Goal: Task Accomplishment & Management: Use online tool/utility

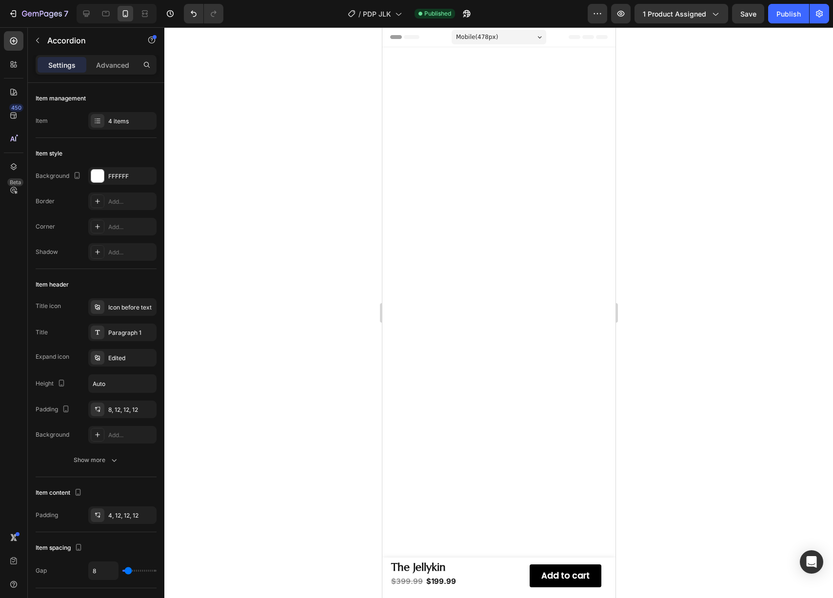
scroll to position [1153, 0]
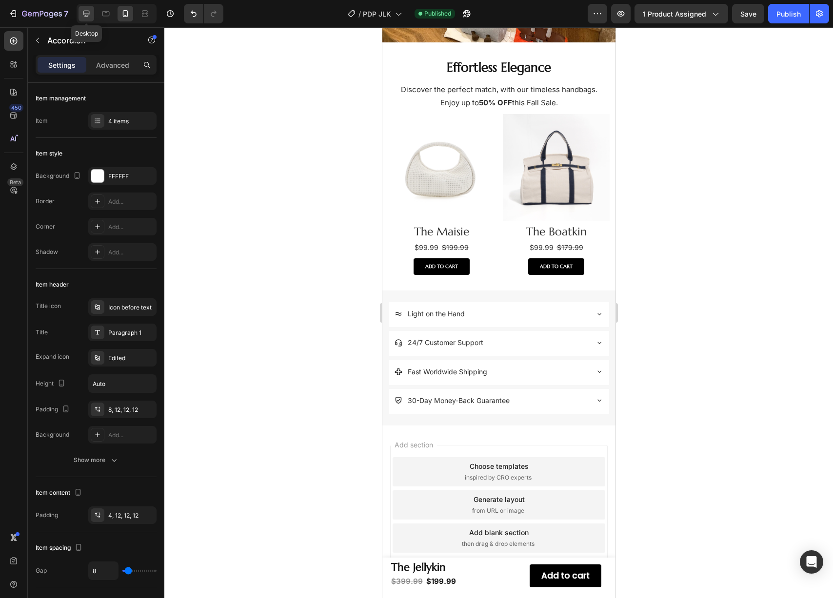
click at [92, 18] on div at bounding box center [86, 14] width 16 height 16
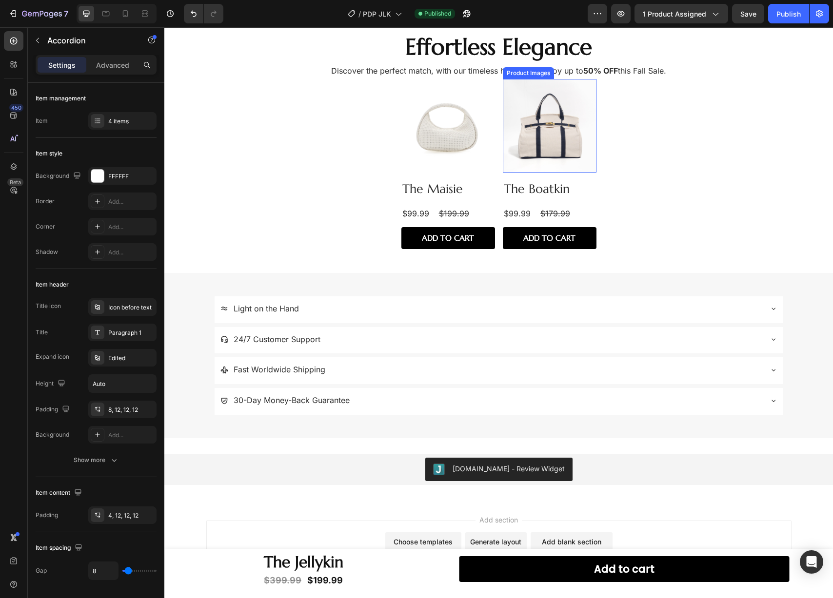
scroll to position [1288, 0]
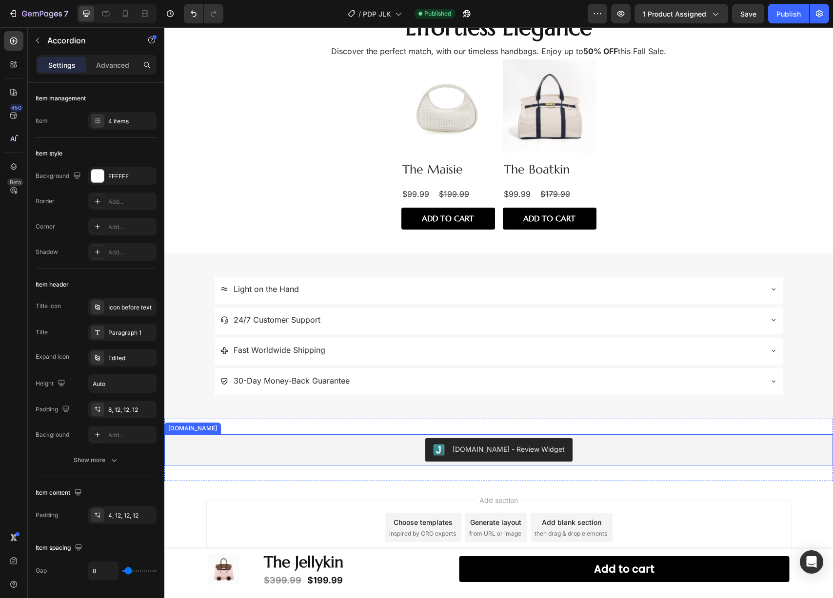
click at [384, 444] on div "[DOMAIN_NAME] - Review Widget" at bounding box center [498, 449] width 660 height 23
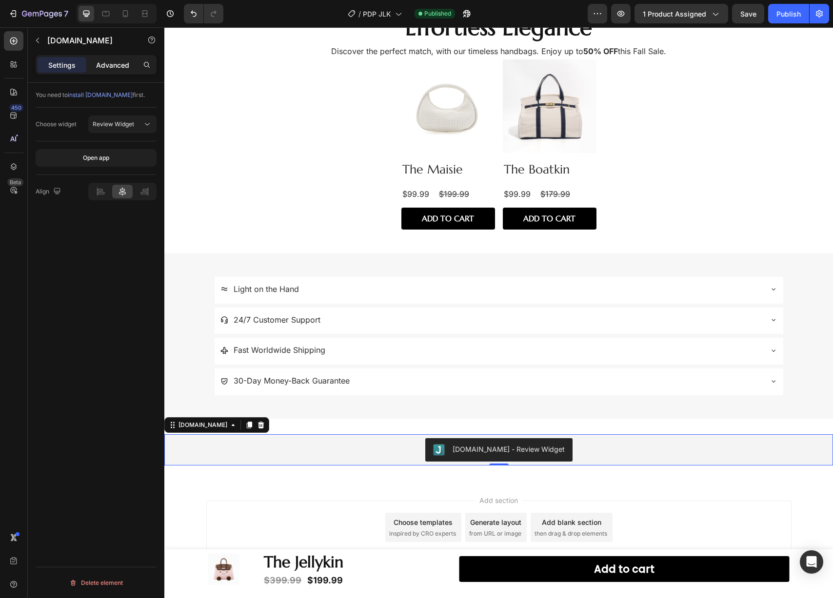
click at [123, 61] on p "Advanced" at bounding box center [112, 65] width 33 height 10
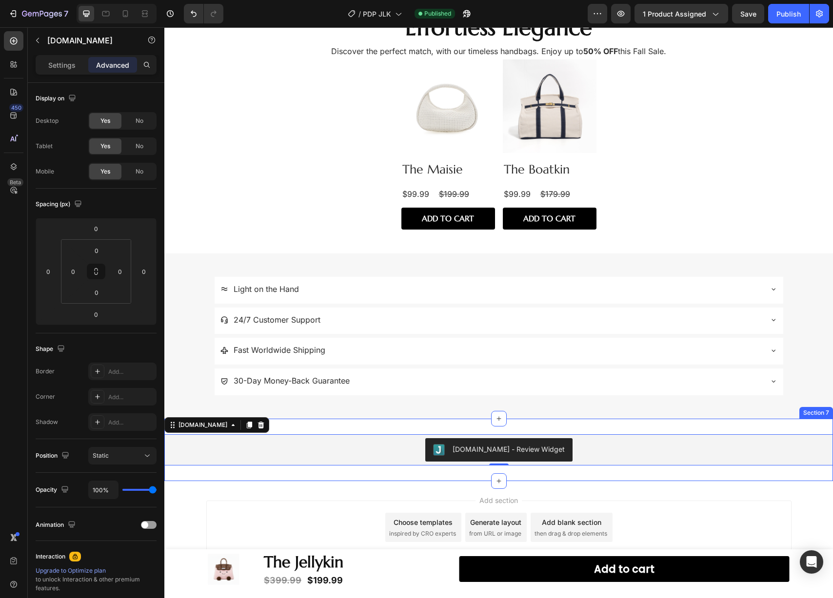
click at [323, 422] on div "[DOMAIN_NAME] - Review Widget [DOMAIN_NAME] 0 Section 7" at bounding box center [498, 450] width 668 height 62
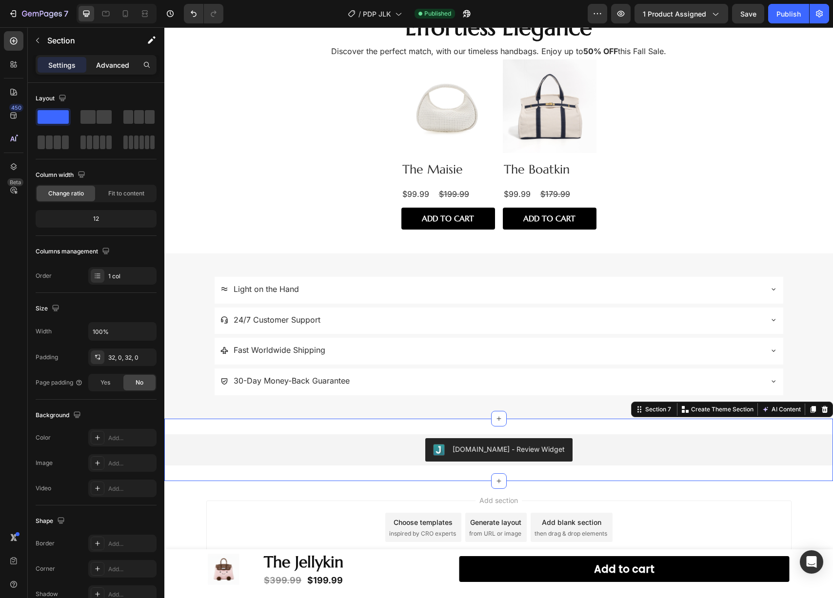
click at [92, 64] on div "Advanced" at bounding box center [112, 65] width 49 height 16
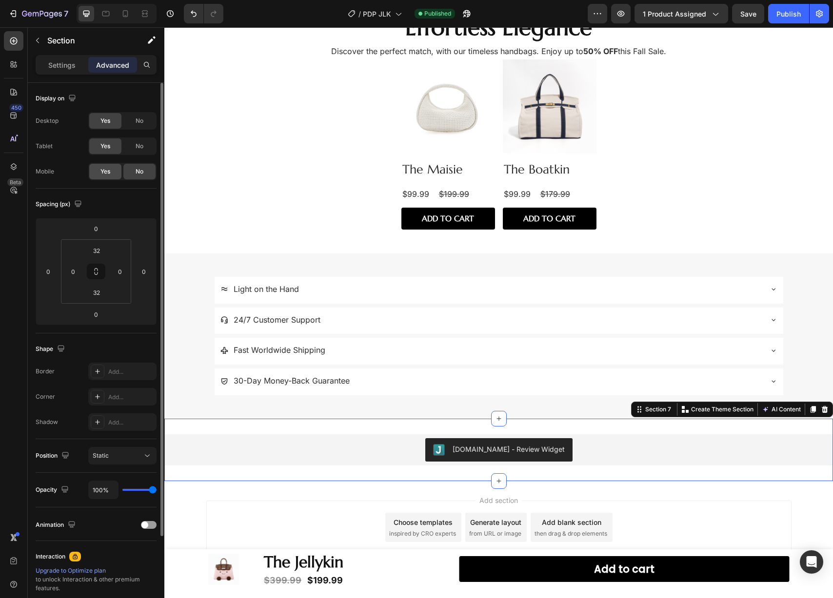
click at [112, 170] on div "Yes" at bounding box center [105, 172] width 32 height 16
click at [781, 20] on button "Publish" at bounding box center [788, 13] width 41 height 19
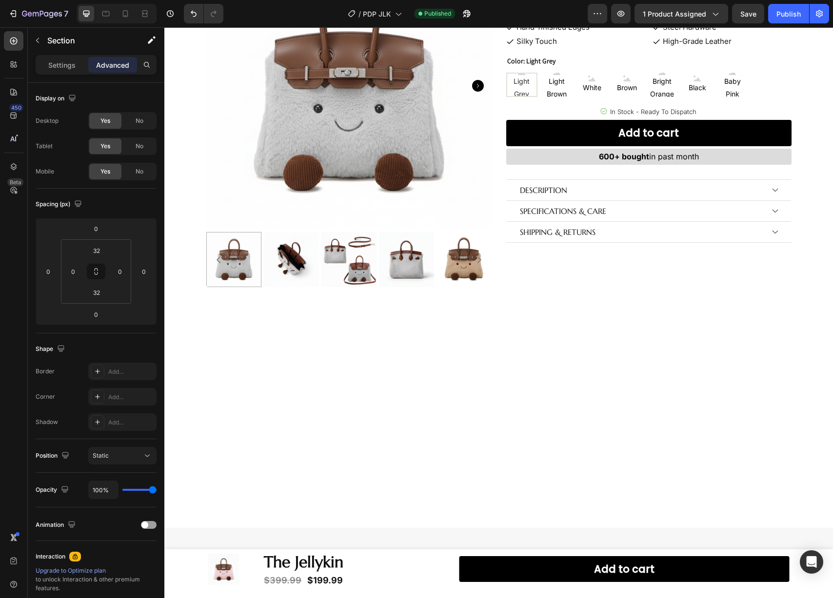
scroll to position [0, 0]
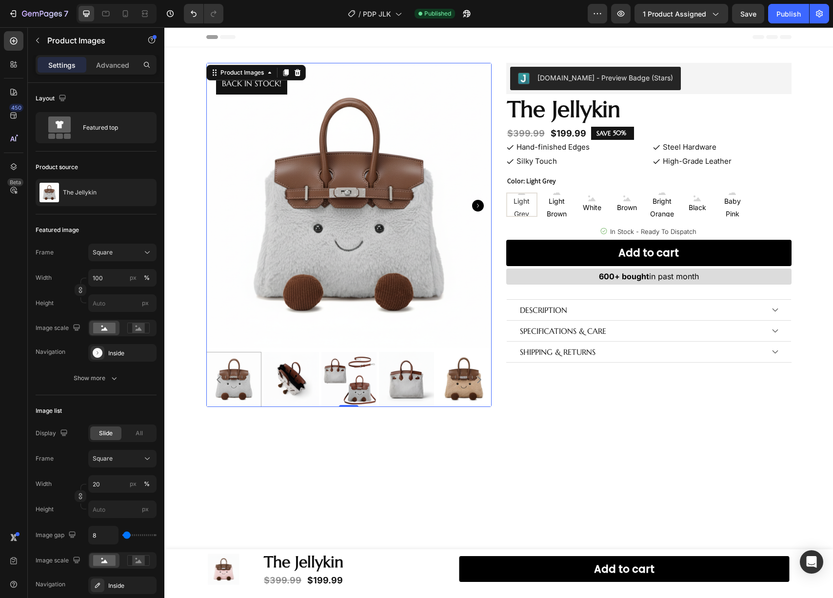
click at [288, 206] on img at bounding box center [348, 205] width 285 height 285
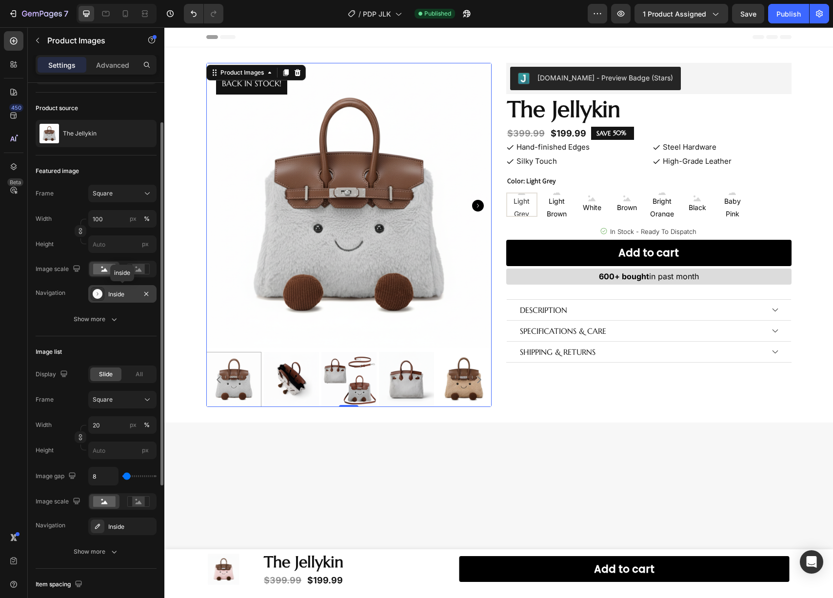
scroll to position [268, 0]
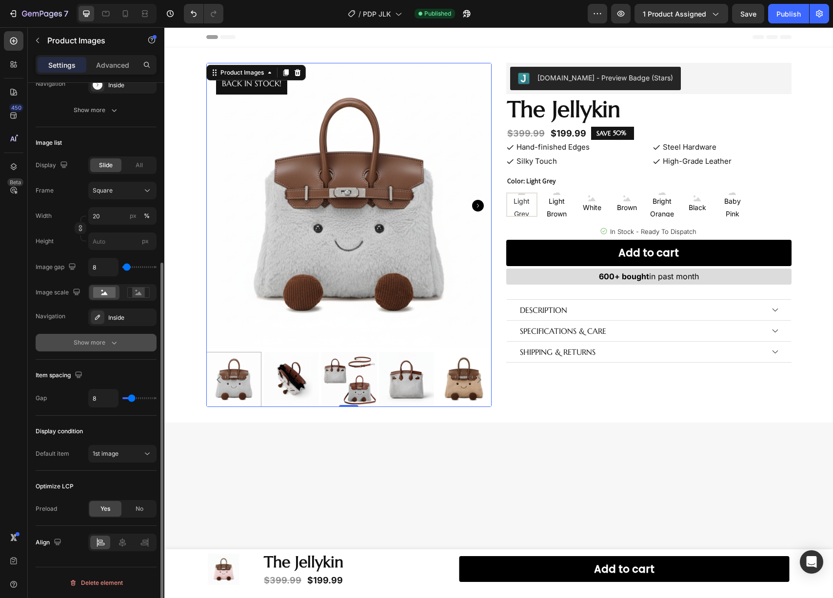
click at [100, 338] on div "Show more" at bounding box center [96, 343] width 45 height 10
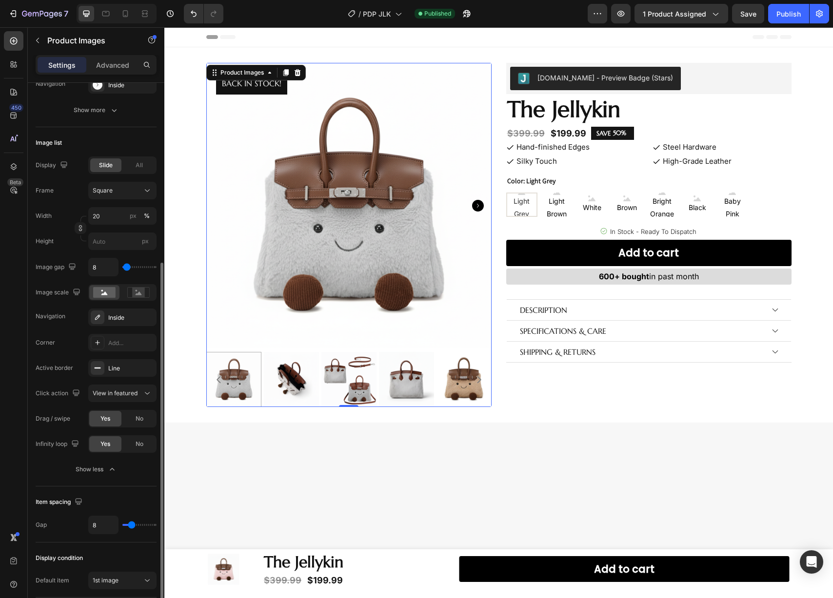
scroll to position [198, 0]
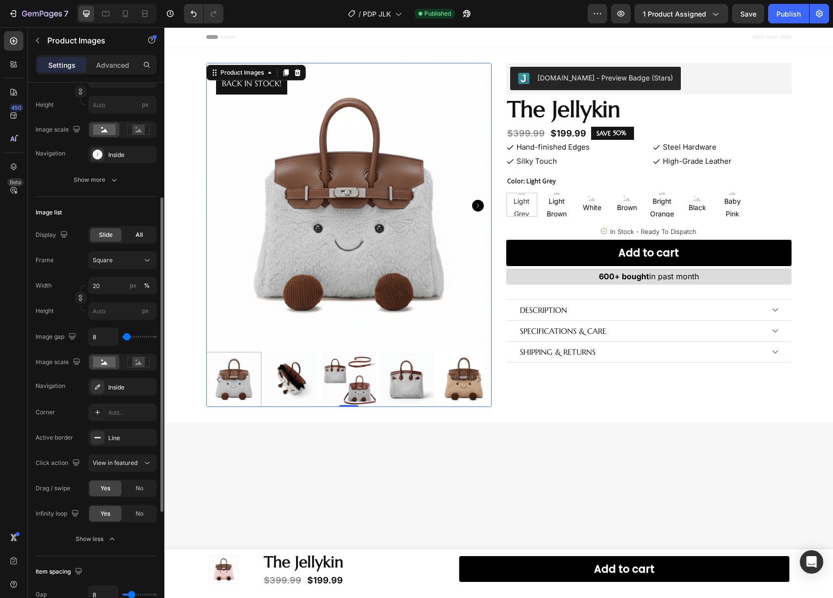
click at [139, 240] on div "All" at bounding box center [138, 235] width 31 height 14
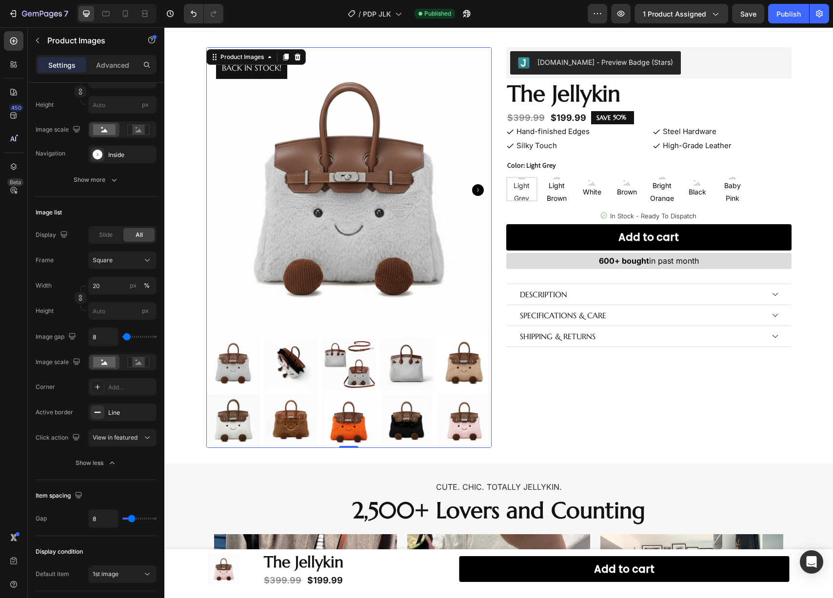
scroll to position [0, 0]
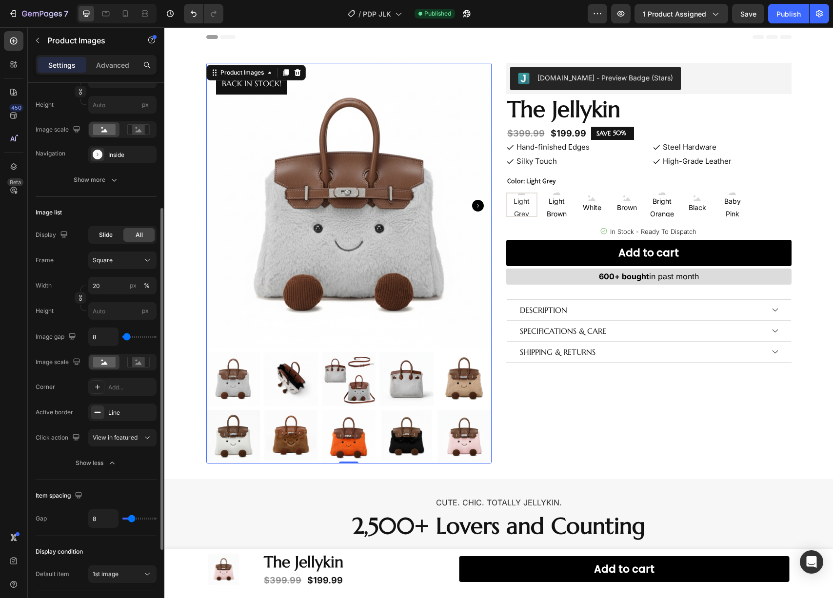
click at [114, 240] on div "Slide" at bounding box center [105, 235] width 31 height 14
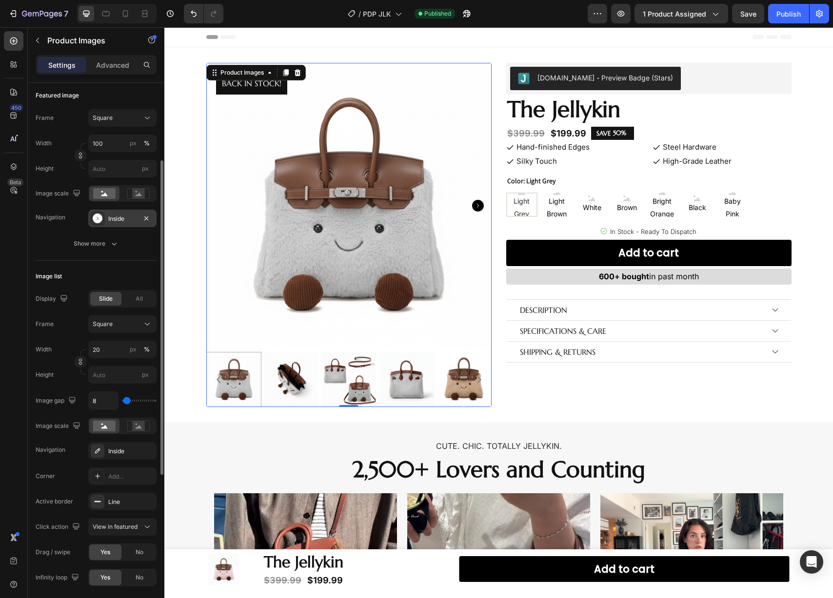
scroll to position [91, 0]
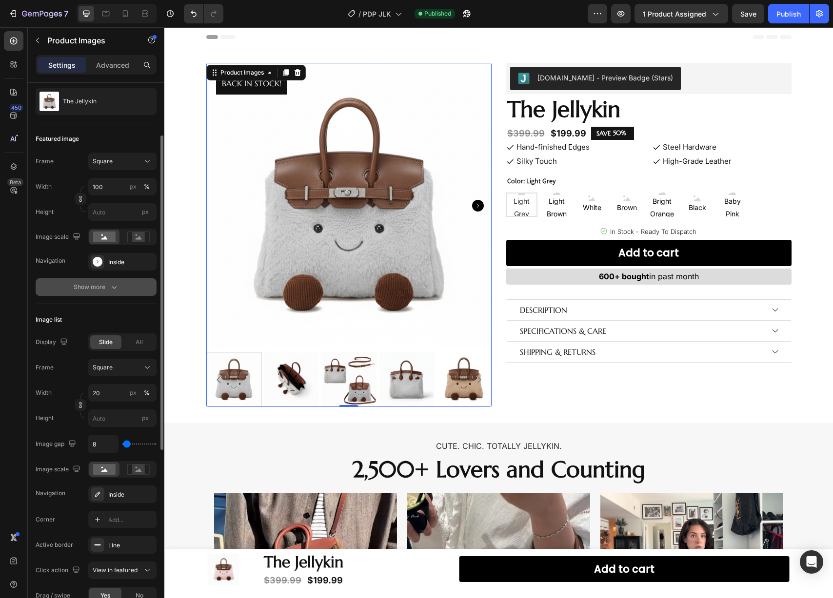
click at [95, 291] on div "Show more" at bounding box center [96, 287] width 45 height 10
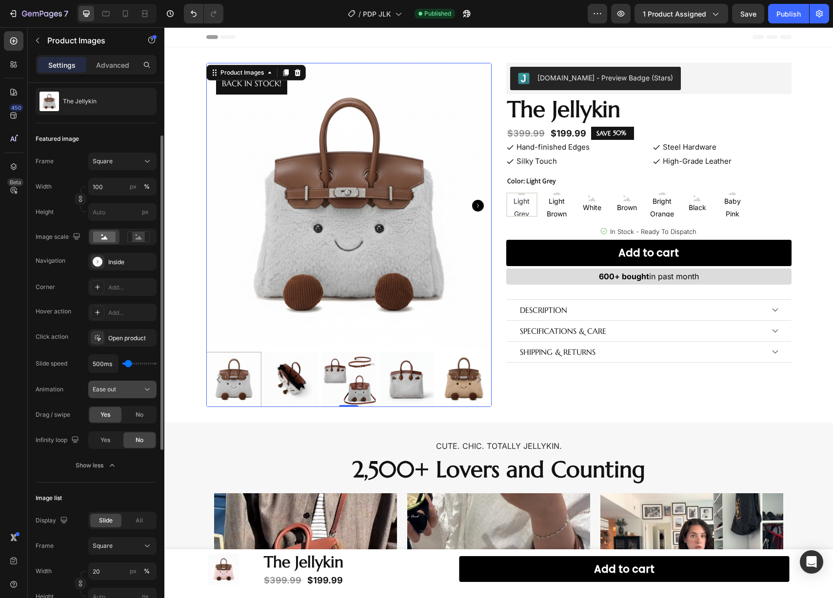
click at [129, 383] on button "Ease out" at bounding box center [122, 390] width 68 height 18
click at [88, 377] on div "Corner Add... Hover action Add... Click action Open product Slide speed 500ms A…" at bounding box center [96, 363] width 121 height 171
click at [116, 342] on div "Open product" at bounding box center [122, 338] width 28 height 9
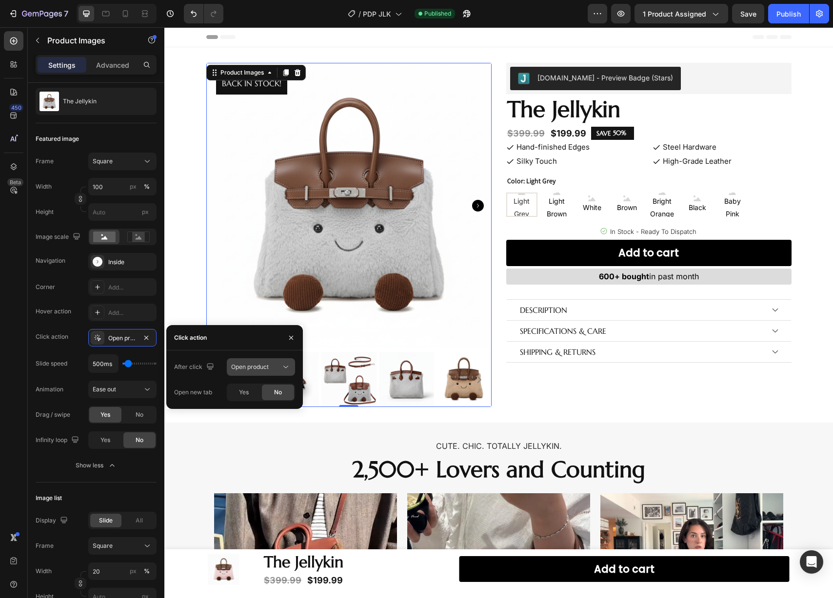
click at [244, 362] on div "Open product" at bounding box center [260, 367] width 59 height 10
click at [235, 384] on div "Open gallery" at bounding box center [251, 391] width 80 height 19
click at [285, 336] on button "button" at bounding box center [291, 338] width 16 height 16
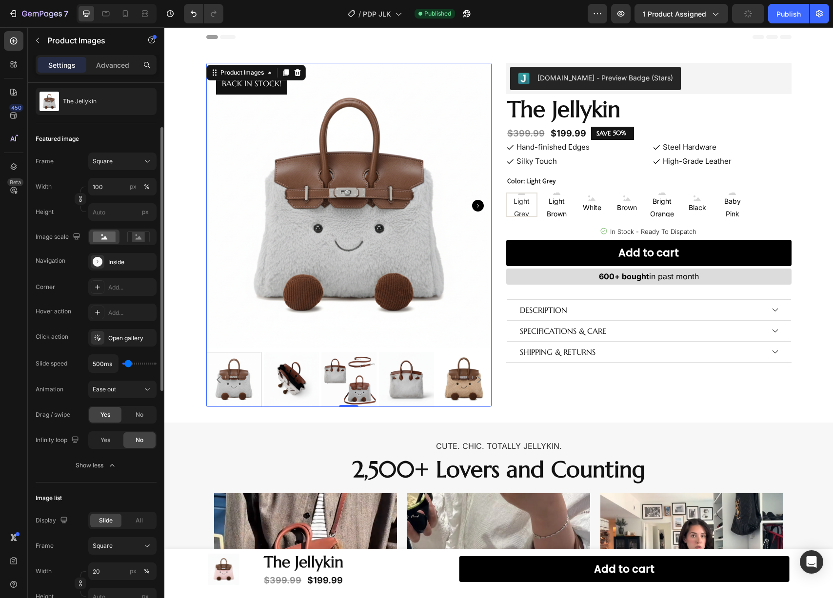
type input "550ms"
type input "550"
type input "600ms"
type input "600"
type input "650ms"
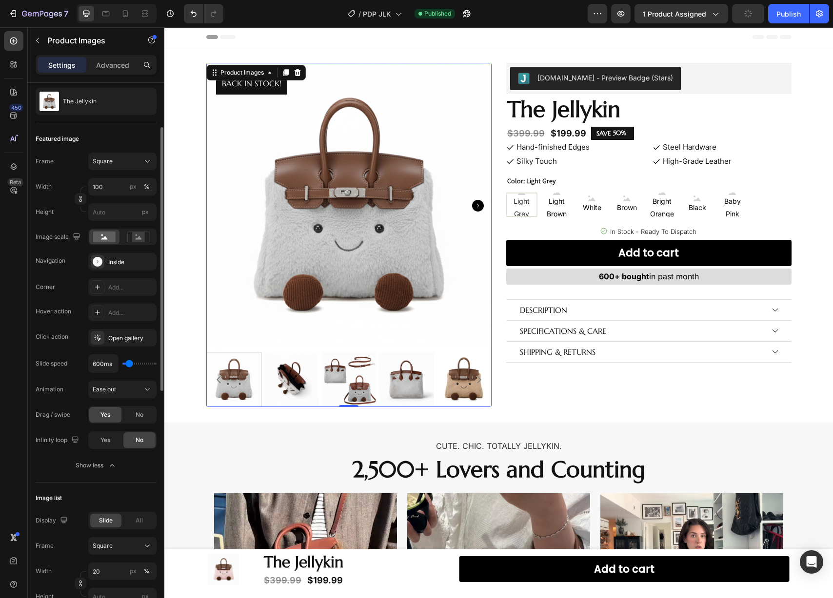
type input "650"
type input "700ms"
type input "700"
type input "750ms"
type input "750"
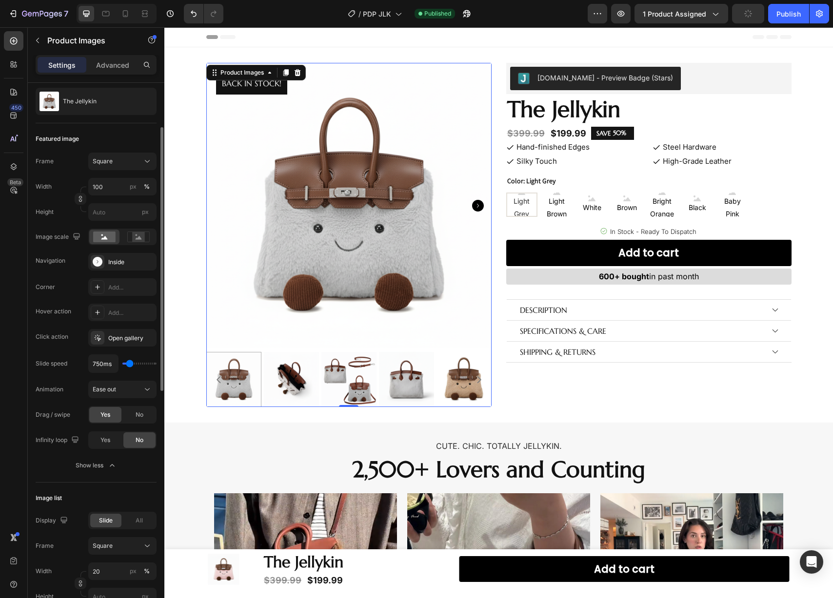
type input "800ms"
type input "800"
type input "850ms"
type input "850"
type input "900ms"
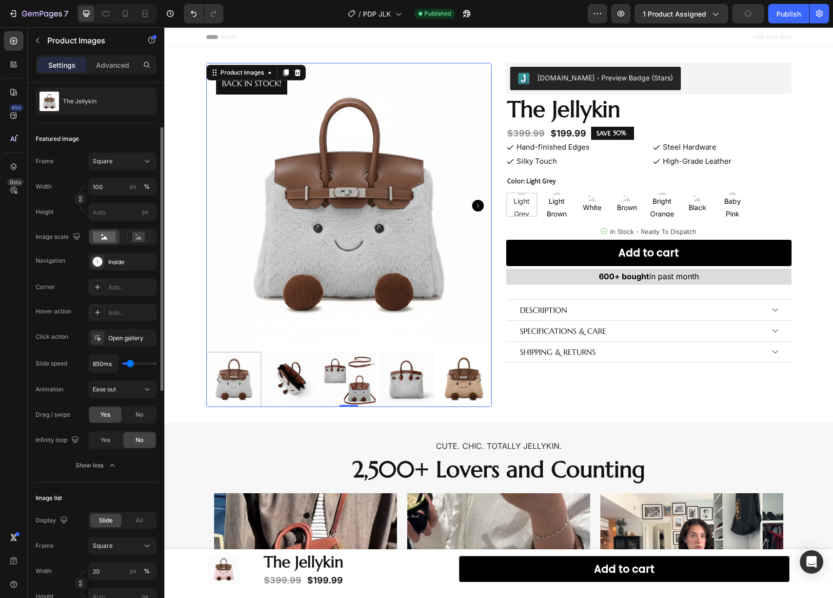
type input "900"
type input "950ms"
type input "950"
type input "1050ms"
type input "1050"
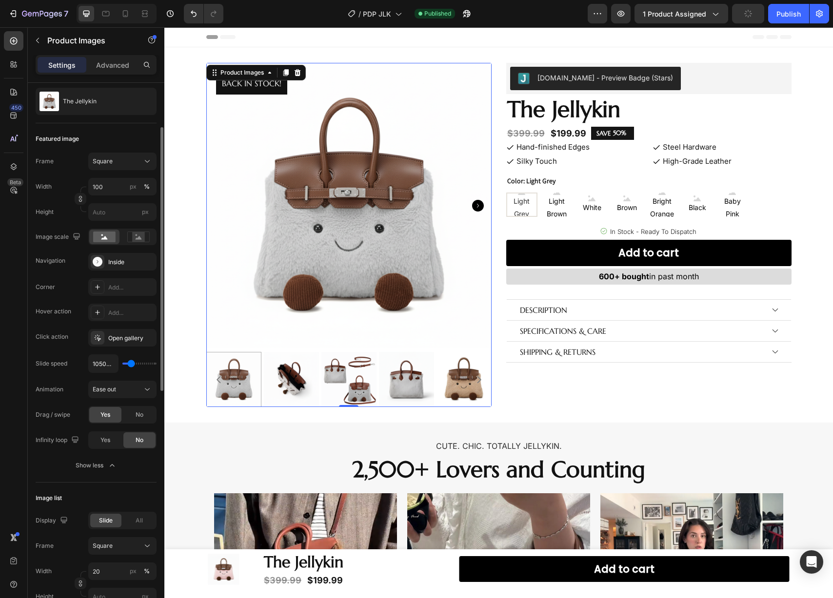
type input "1100ms"
type input "1100"
type input "1150ms"
type input "1150"
type input "1200ms"
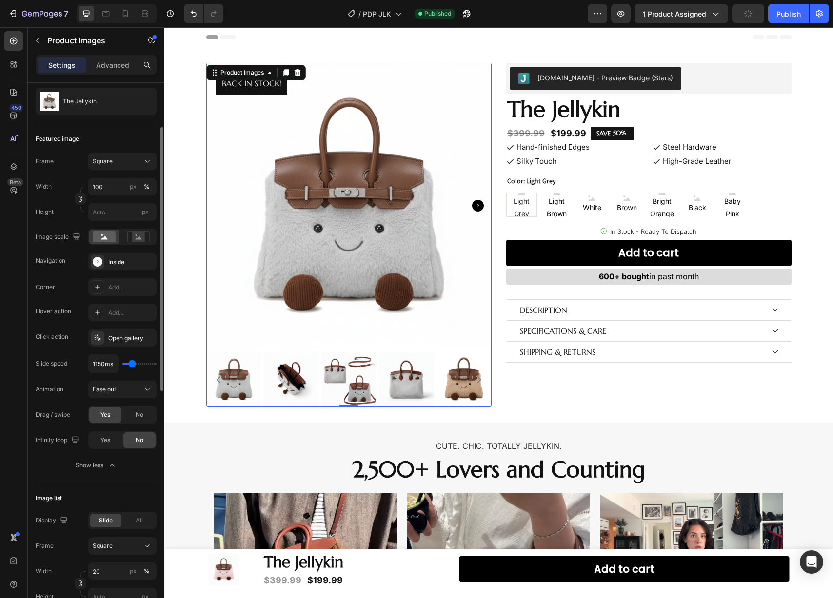
type input "1200"
type input "1250ms"
type input "1250"
type input "1200ms"
type input "1200"
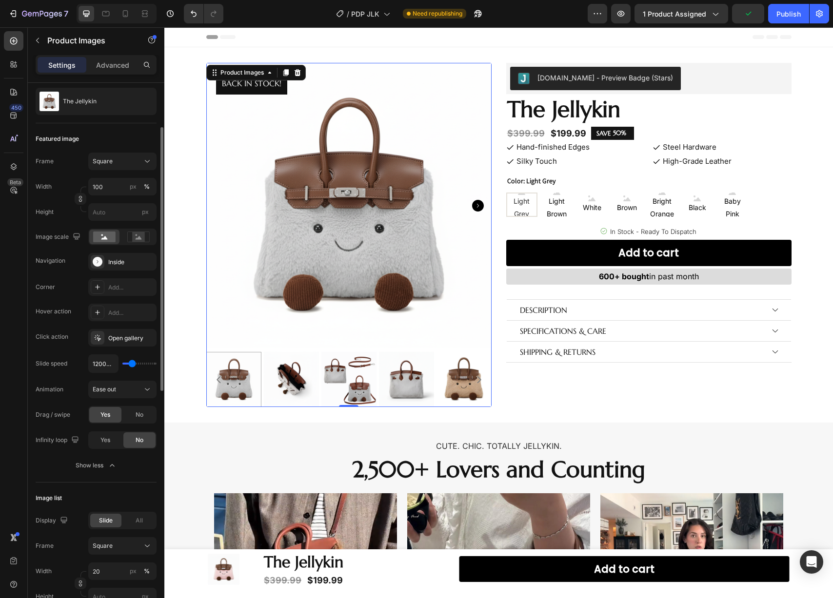
type input "1150ms"
type input "1150"
click at [132, 365] on input "range" at bounding box center [139, 364] width 34 height 2
type input "1350ms"
type input "1350"
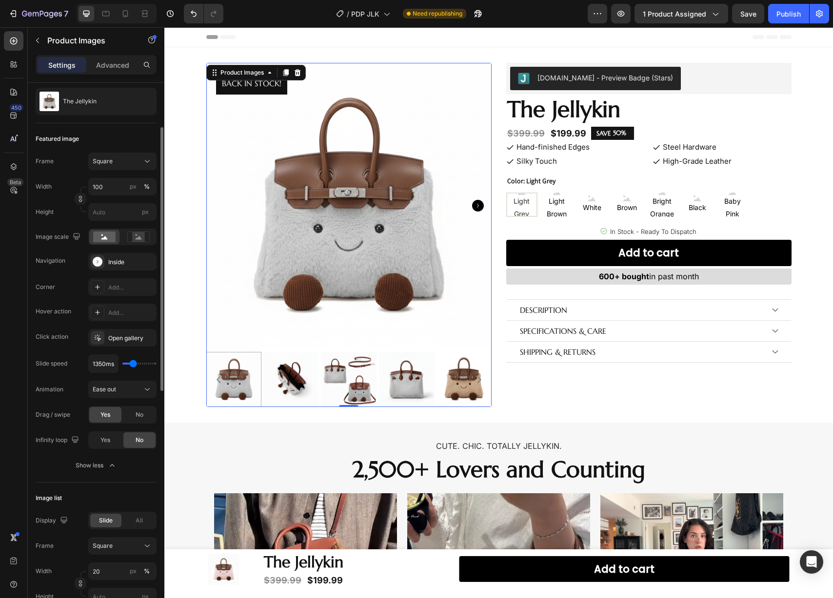
type input "1400ms"
type input "1400"
click at [133, 365] on input "range" at bounding box center [139, 364] width 34 height 2
click at [781, 7] on button "Publish" at bounding box center [788, 13] width 41 height 19
click at [145, 337] on icon "button" at bounding box center [146, 338] width 8 height 8
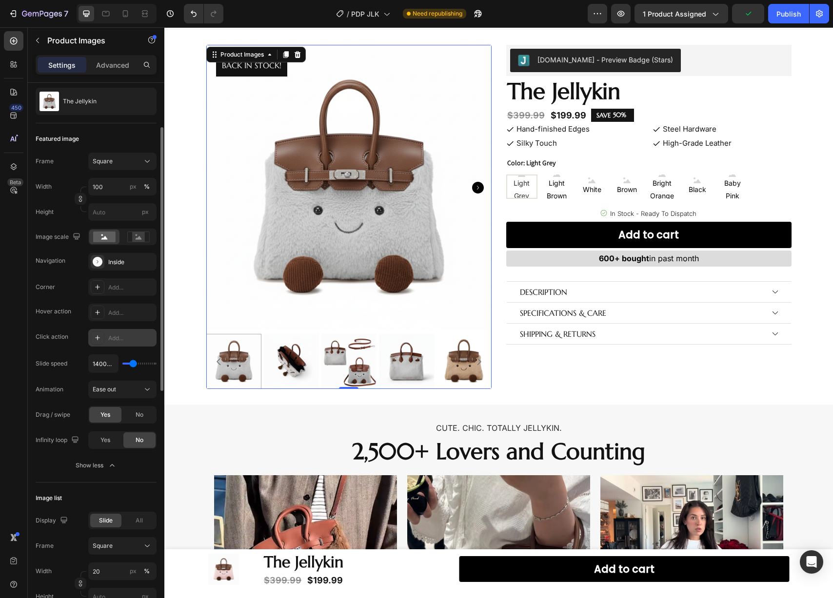
scroll to position [0, 0]
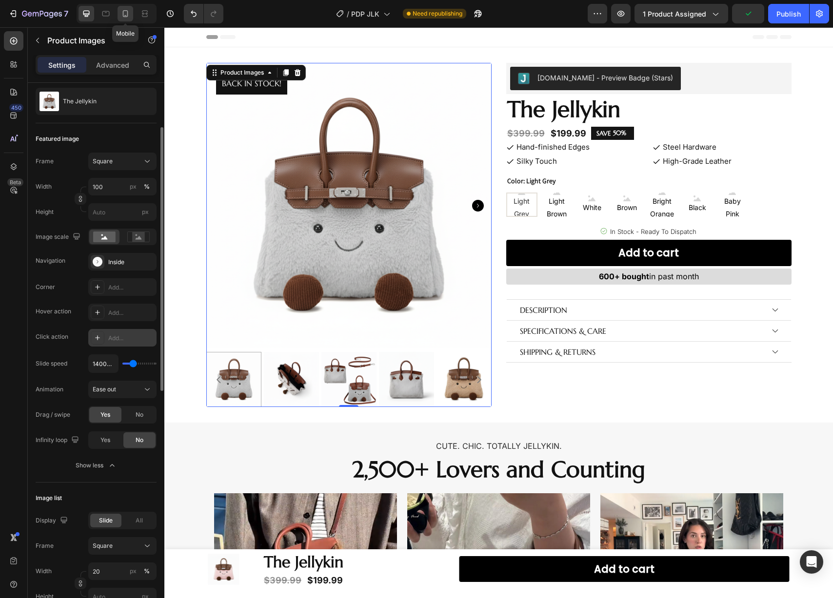
click at [124, 14] on icon at bounding box center [125, 14] width 10 height 10
type input "6"
type input "17"
type input "0"
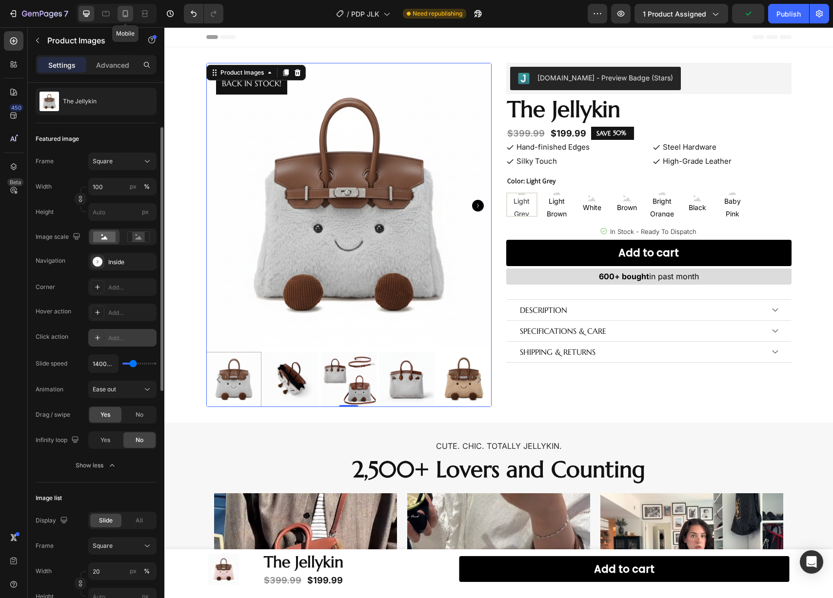
type input "0"
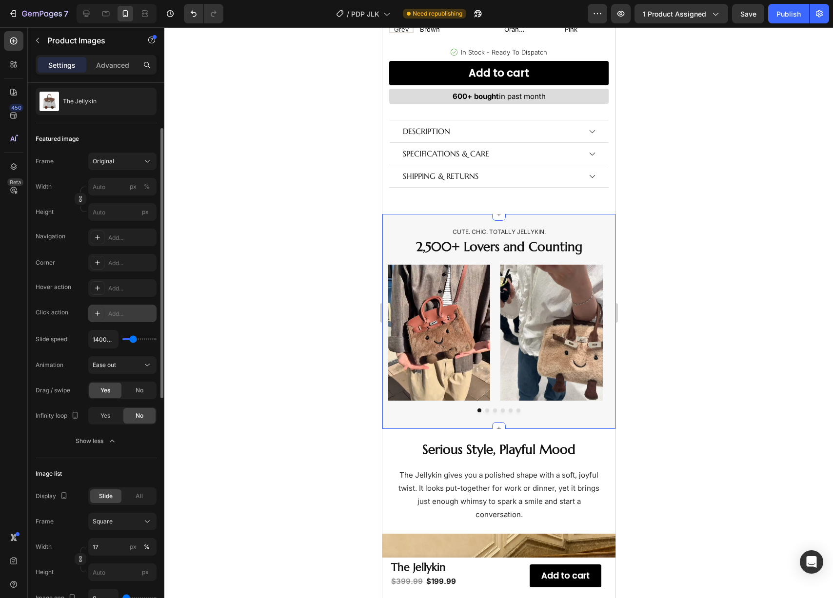
scroll to position [438, 0]
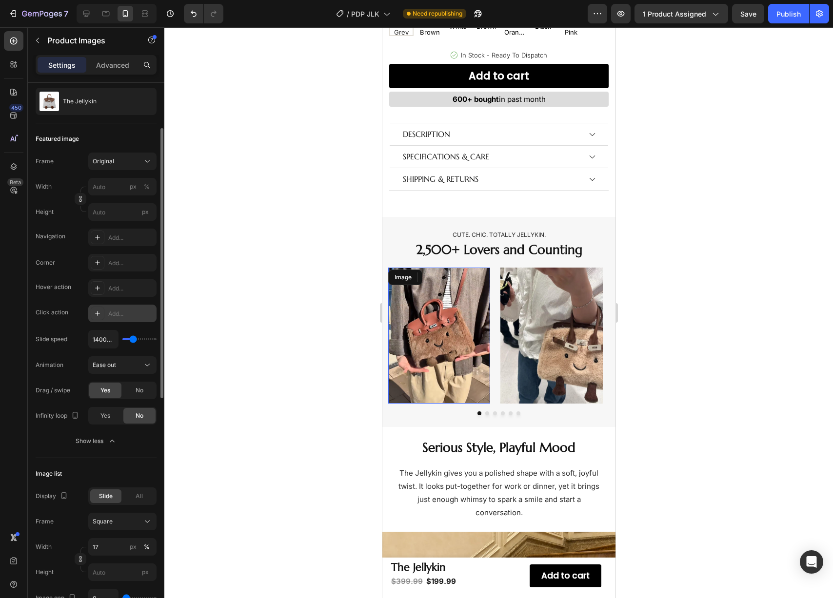
click at [430, 310] on img at bounding box center [439, 336] width 102 height 136
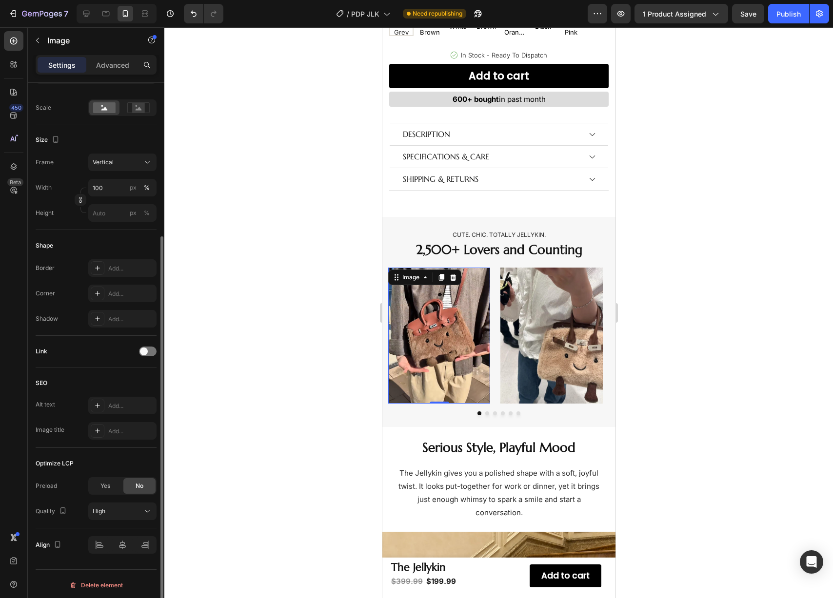
scroll to position [217, 0]
click at [105, 505] on span "High" at bounding box center [99, 508] width 13 height 7
click at [73, 395] on div "Alt text Add..." at bounding box center [96, 403] width 121 height 18
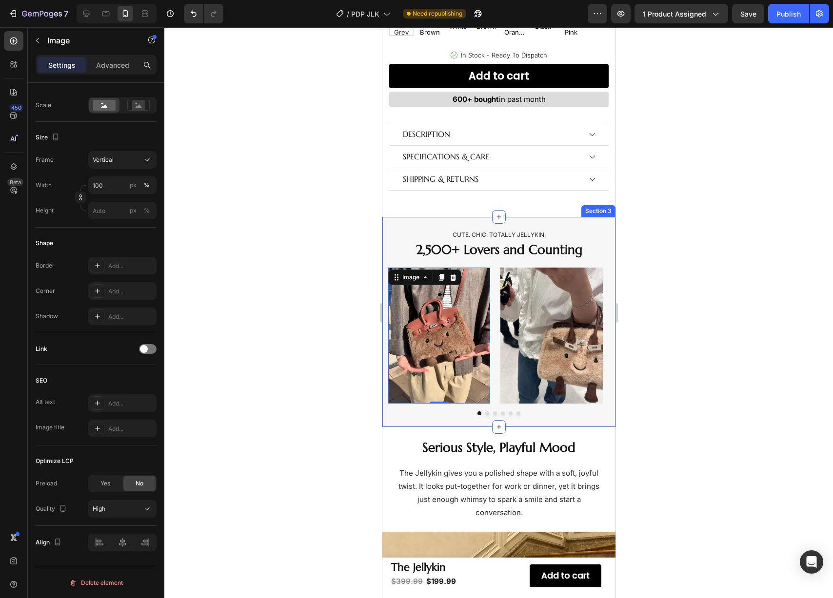
scroll to position [571, 0]
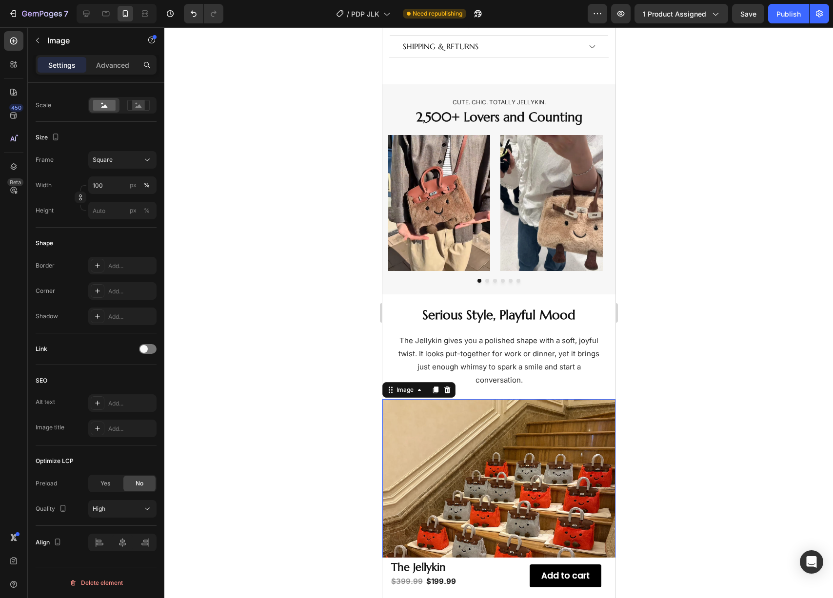
click at [420, 419] on img at bounding box center [498, 515] width 233 height 233
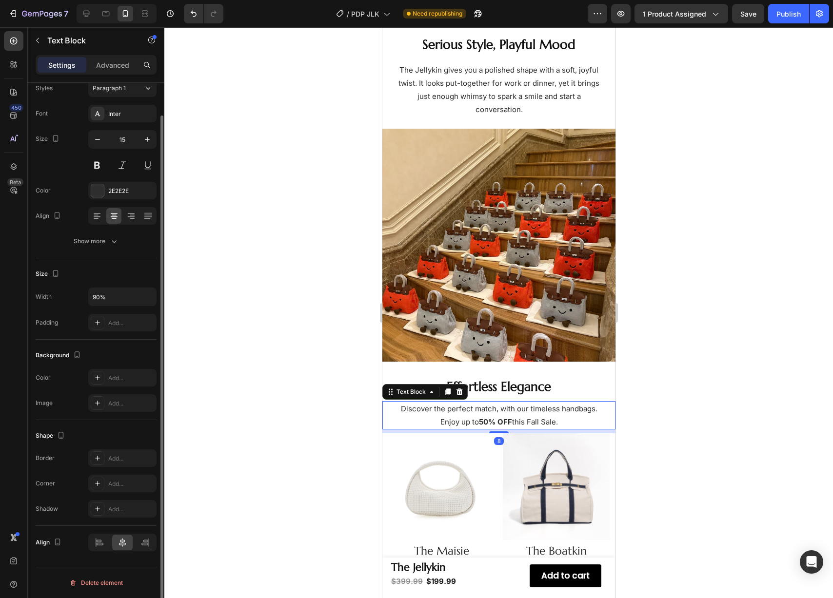
scroll to position [0, 0]
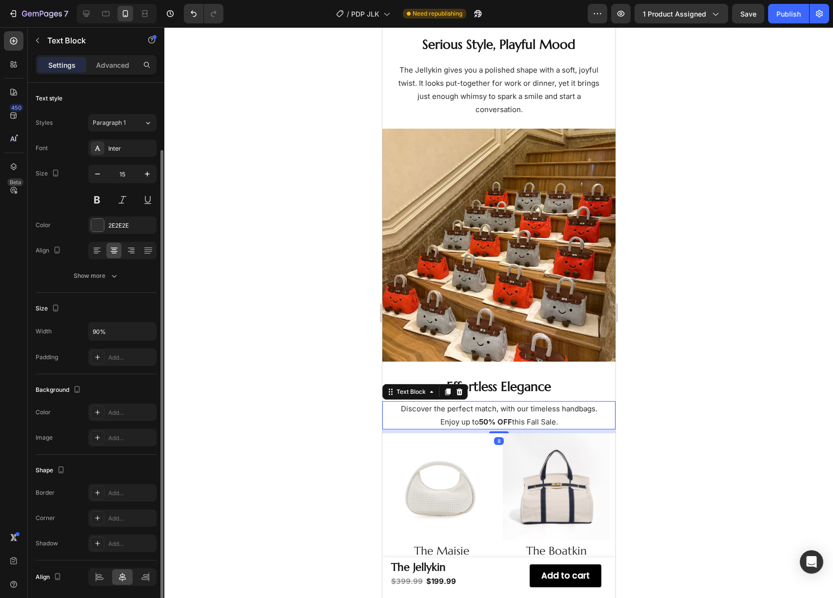
click at [419, 417] on p "Discover the perfect match, with our timeless handbags. Enjoy up to 50% OFF thi…" at bounding box center [498, 415] width 208 height 26
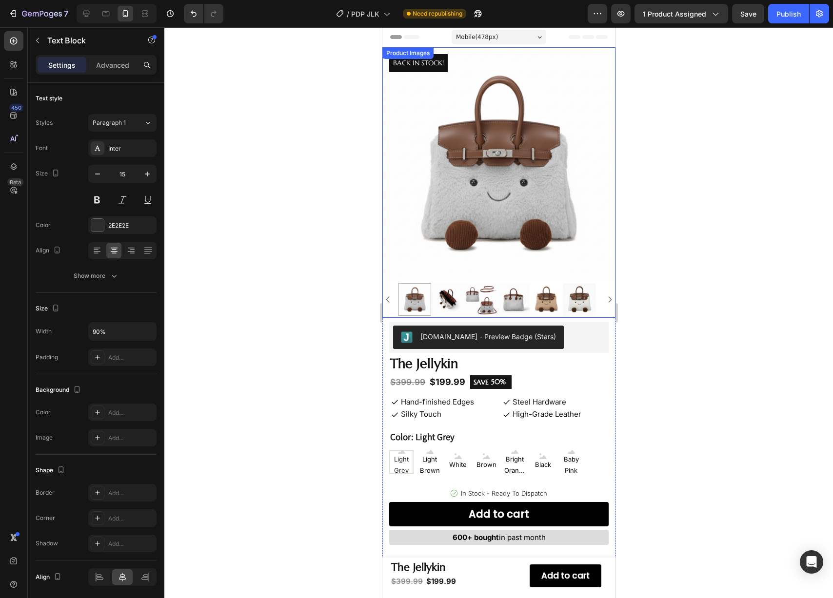
click at [444, 298] on img at bounding box center [446, 299] width 33 height 33
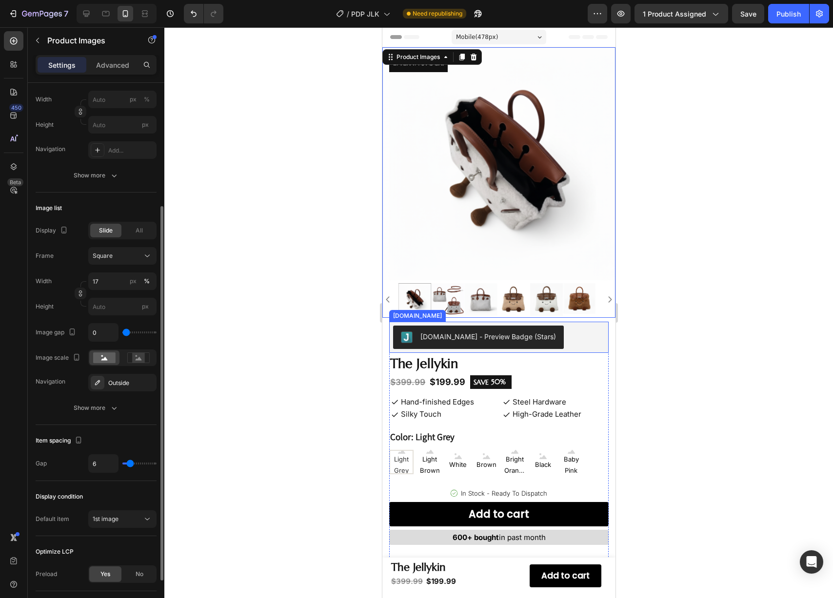
scroll to position [244, 0]
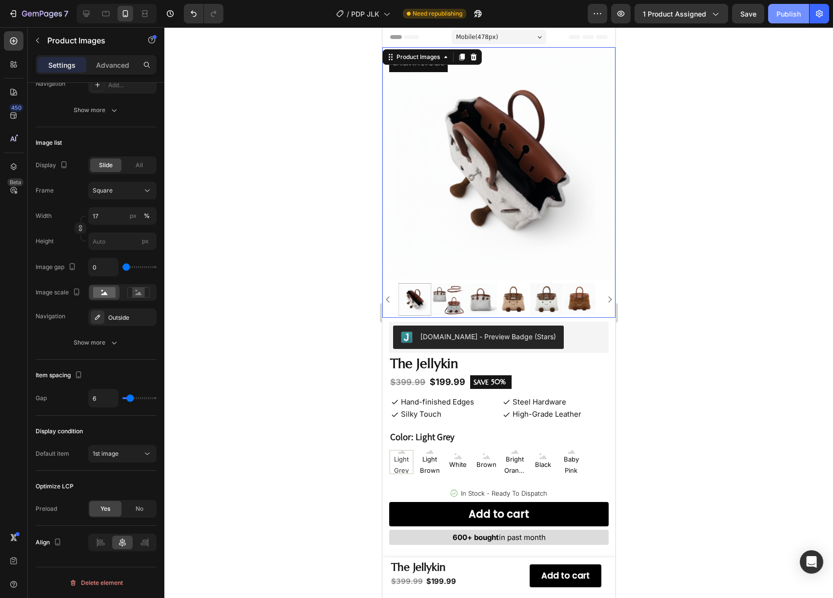
click at [782, 20] on button "Publish" at bounding box center [788, 13] width 41 height 19
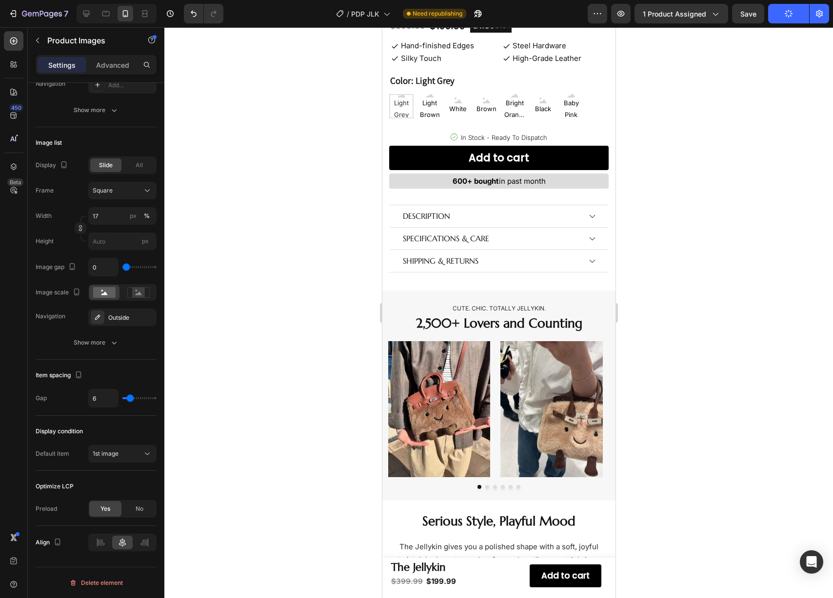
scroll to position [0, 0]
